Goal: Task Accomplishment & Management: Manage account settings

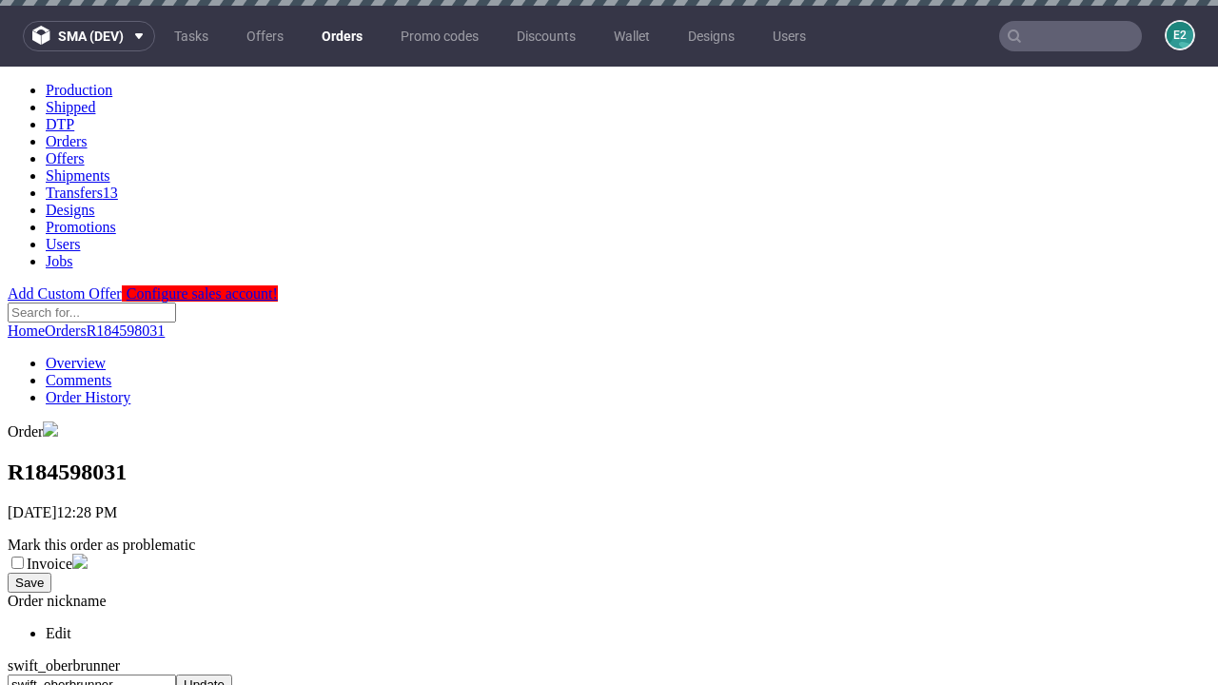
scroll to position [777, 0]
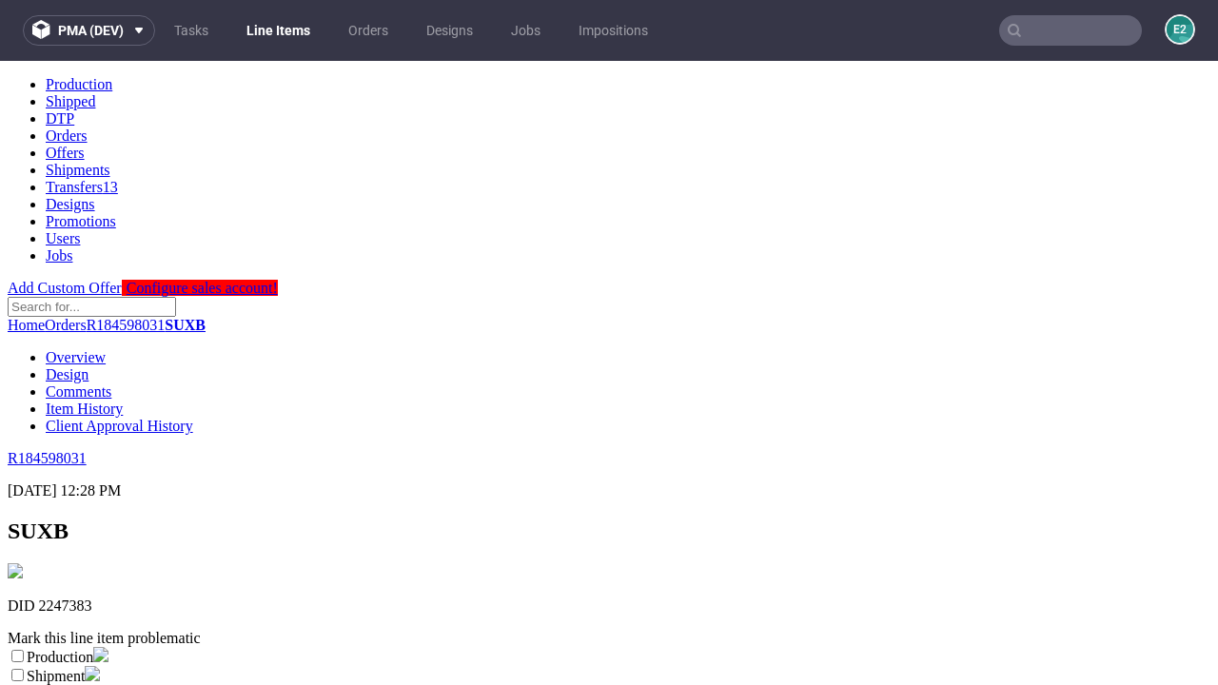
scroll to position [335, 0]
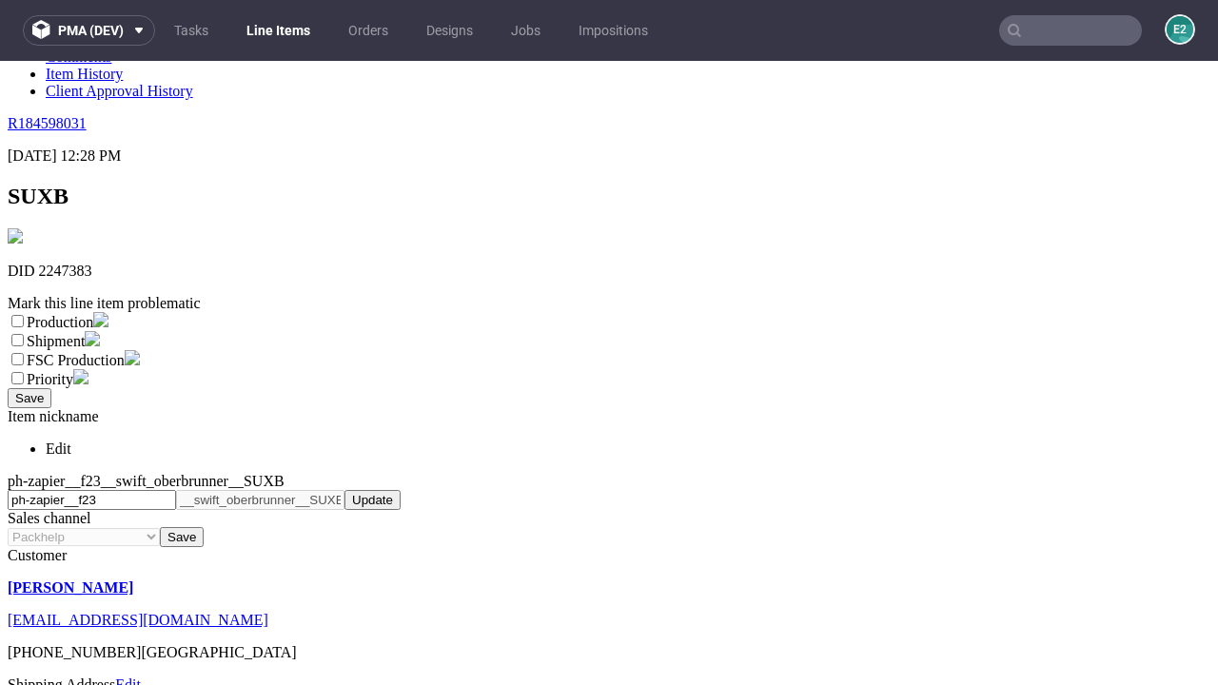
select select "dtp_ca_needed"
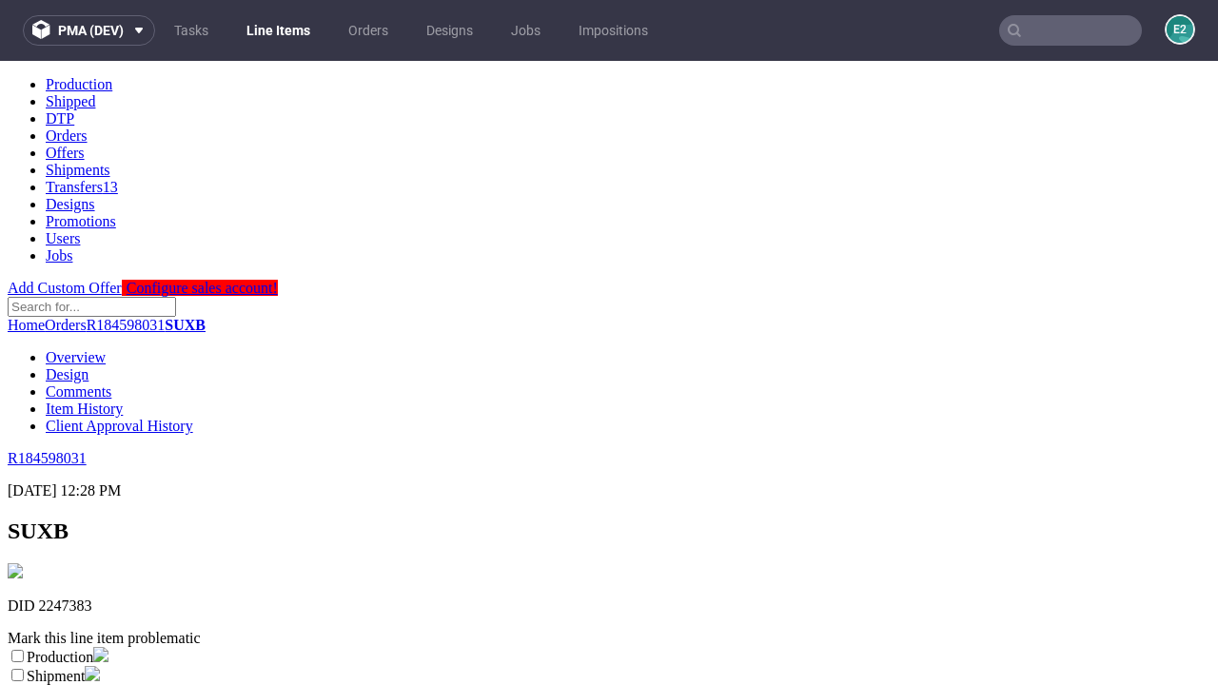
scroll to position [0, 0]
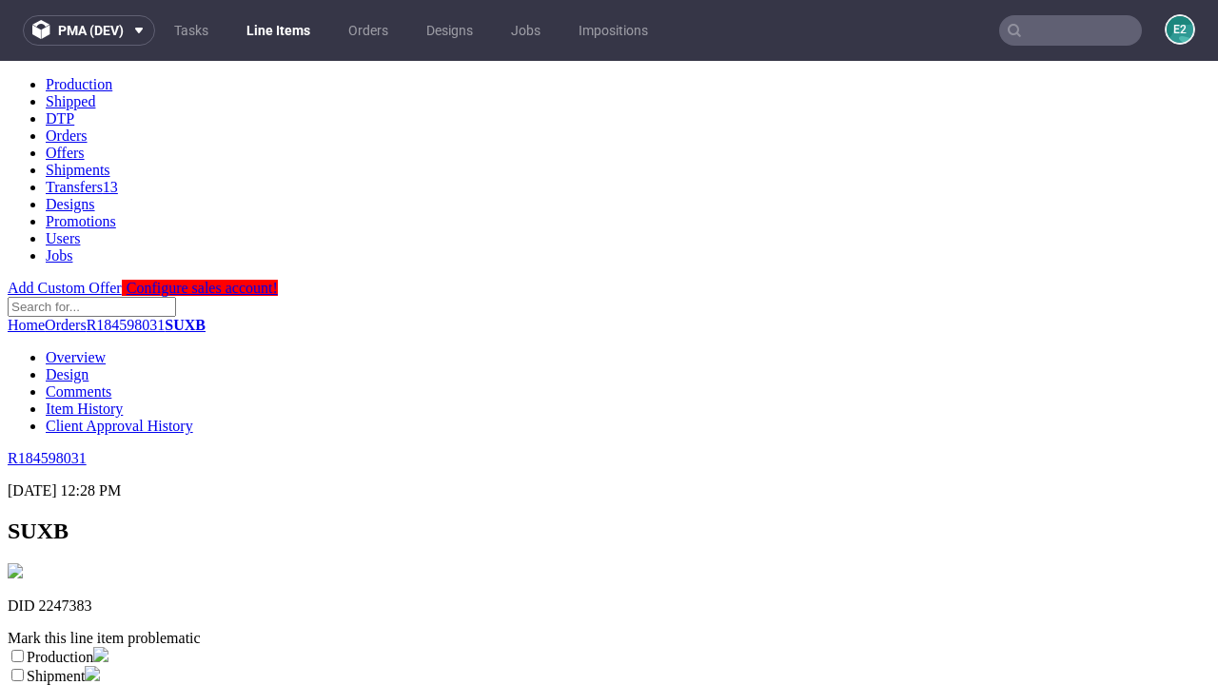
checkbox input "true"
